Goal: Task Accomplishment & Management: Manage account settings

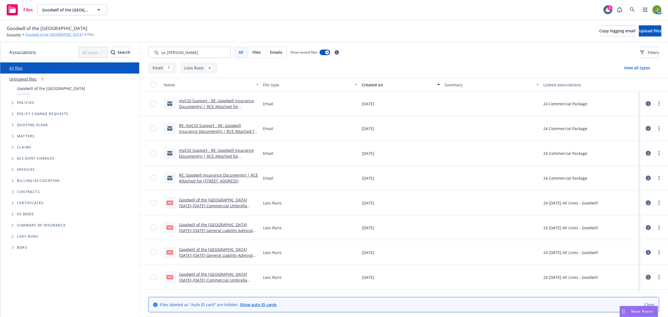
click at [33, 34] on link "Goodwill of the [GEOGRAPHIC_DATA]" at bounding box center [54, 34] width 58 height 5
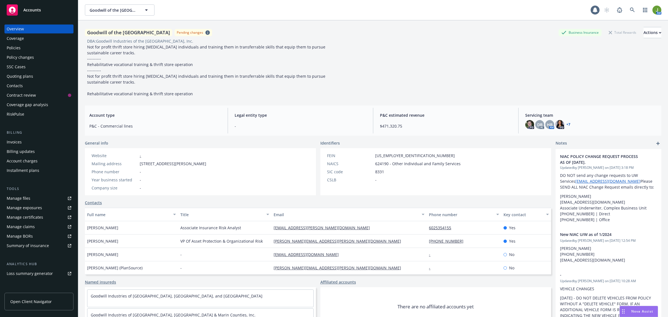
click at [18, 143] on div "Invoices" at bounding box center [14, 142] width 15 height 9
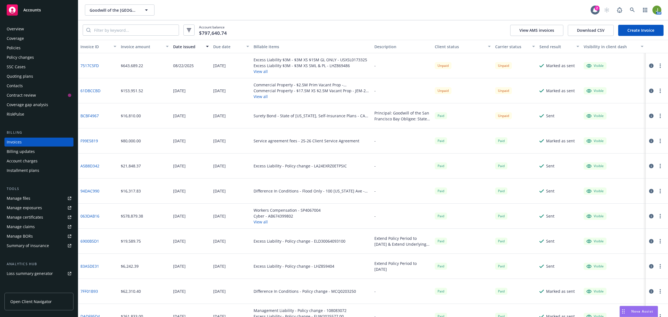
click at [92, 139] on link "F99E5819" at bounding box center [89, 141] width 18 height 6
click at [34, 161] on div "Account charges" at bounding box center [22, 160] width 31 height 9
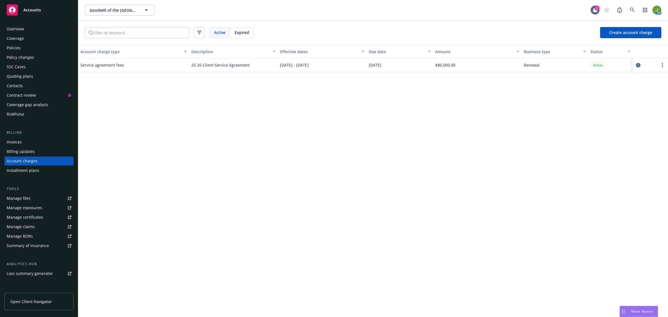
click at [639, 65] on icon "circleInformation" at bounding box center [638, 65] width 4 height 4
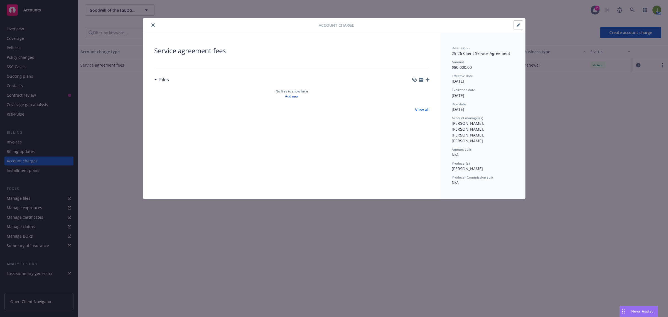
click at [521, 28] on button "button" at bounding box center [518, 25] width 9 height 9
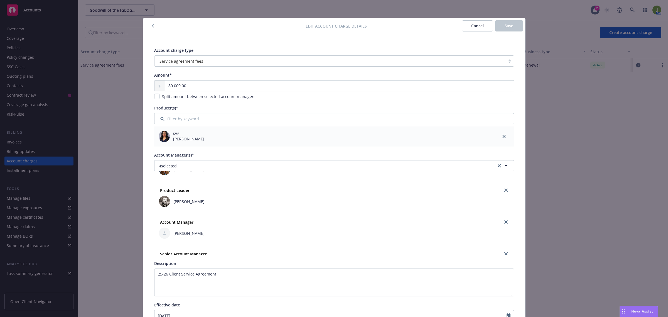
scroll to position [35, 0]
click at [503, 178] on link "close" at bounding box center [506, 178] width 7 height 7
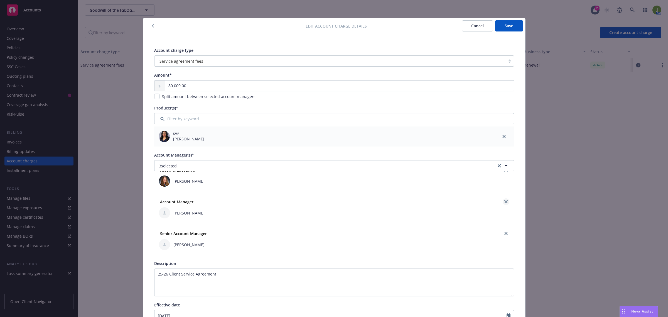
click at [503, 201] on link "close" at bounding box center [506, 201] width 7 height 7
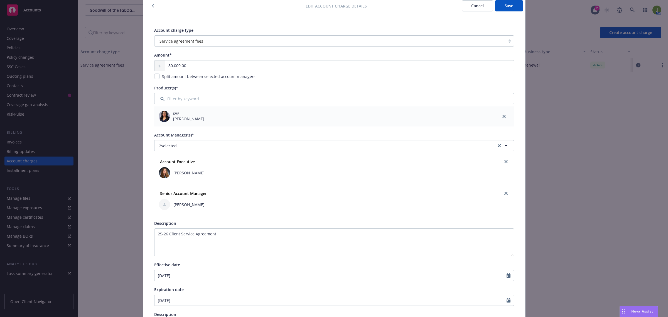
scroll to position [0, 0]
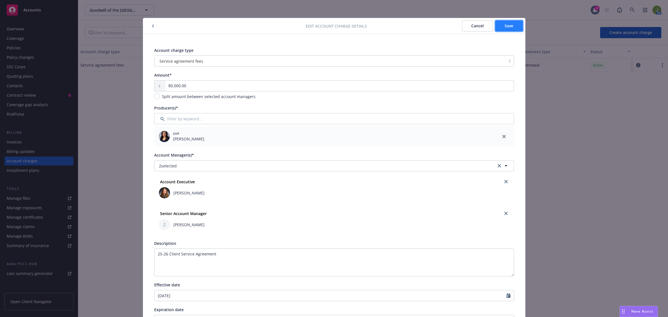
click at [497, 27] on button "Save" at bounding box center [509, 25] width 28 height 11
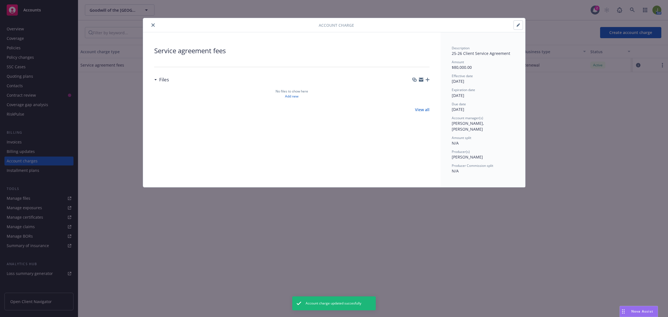
click at [517, 26] on icon "button" at bounding box center [518, 25] width 3 height 3
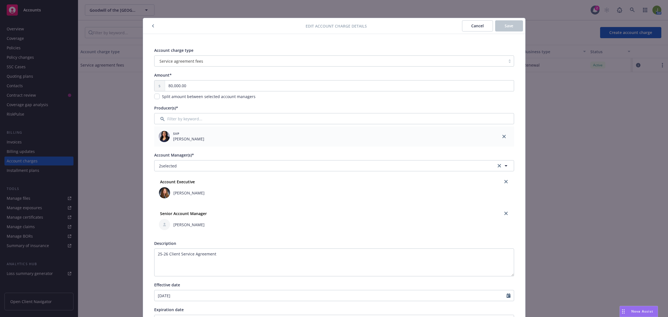
click at [160, 98] on div "Split amount between selected account managers" at bounding box center [208, 97] width 97 height 6
click at [154, 98] on input "checkbox" at bounding box center [157, 97] width 6 height 6
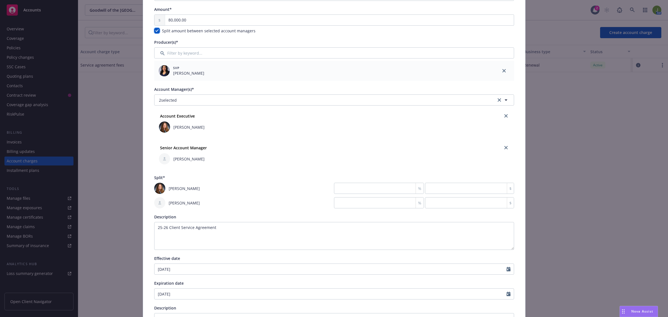
scroll to position [70, 0]
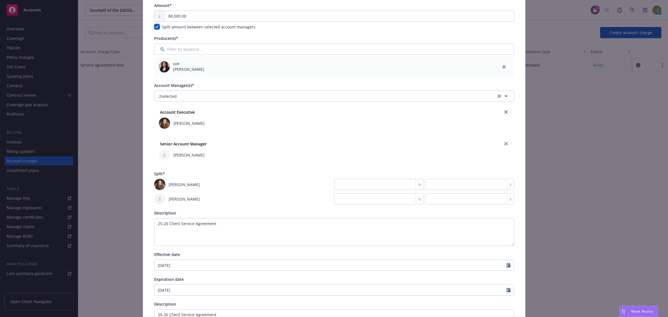
click at [156, 29] on input "checkbox" at bounding box center [157, 27] width 6 height 6
checkbox input "false"
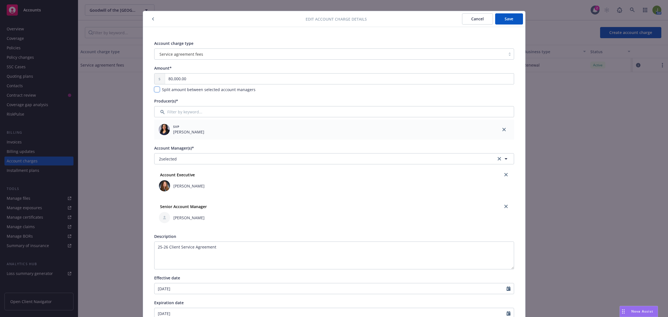
scroll to position [0, 0]
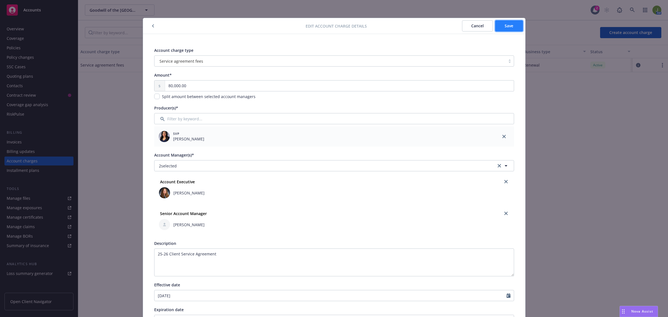
click at [512, 25] on button "Save" at bounding box center [509, 25] width 28 height 11
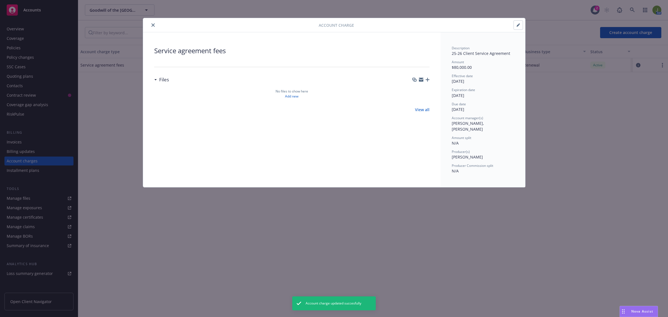
click at [155, 24] on button "close" at bounding box center [153, 25] width 7 height 7
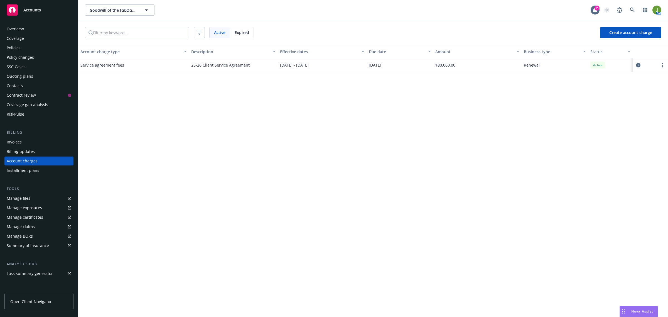
click at [31, 24] on div "Overview" at bounding box center [39, 28] width 65 height 9
